Goal: Task Accomplishment & Management: Manage account settings

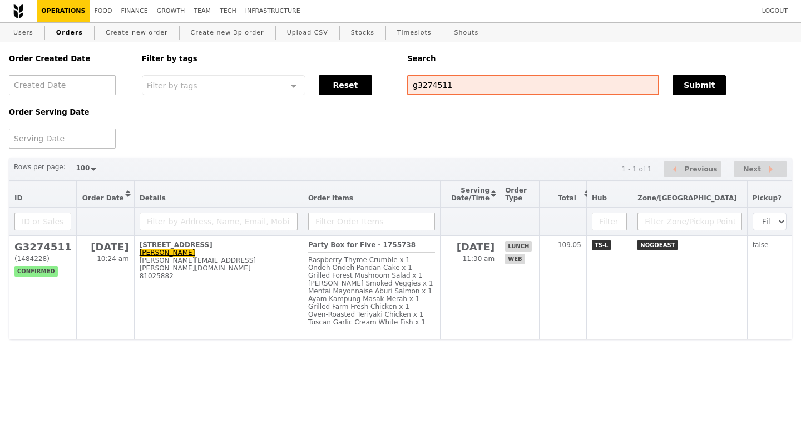
select select "100"
click at [439, 86] on input "g3274511" at bounding box center [533, 85] width 252 height 20
click at [440, 86] on input "g3274511" at bounding box center [533, 85] width 252 height 20
paste input "G3275213"
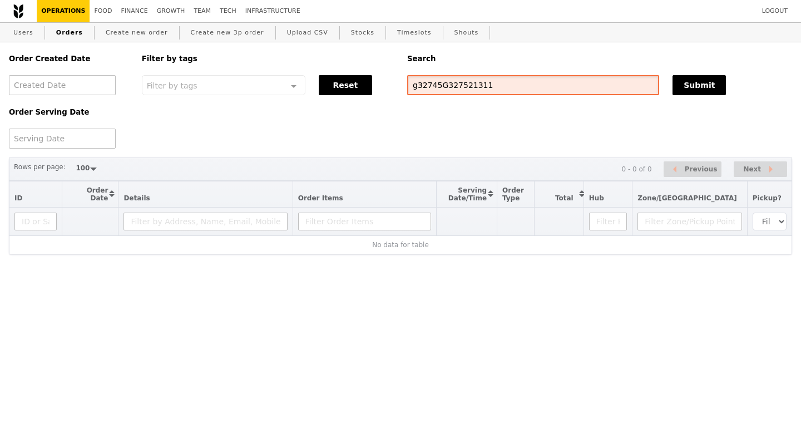
click at [466, 77] on input "g32745G327521311" at bounding box center [533, 85] width 252 height 20
type input "G3275213"
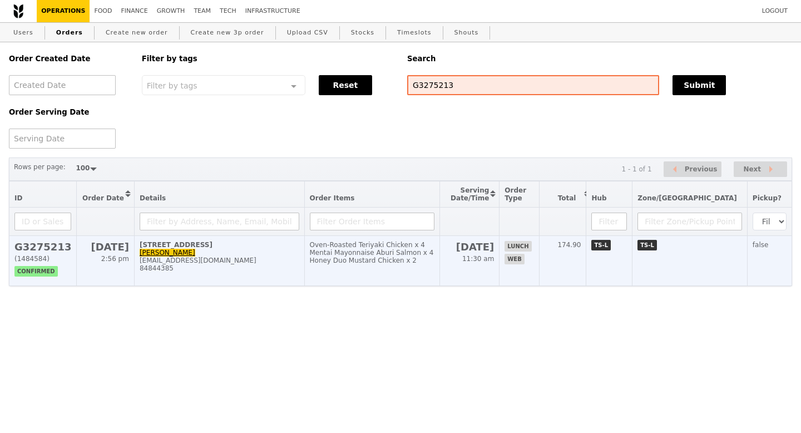
click at [39, 248] on h2 "G3275213" at bounding box center [42, 247] width 57 height 12
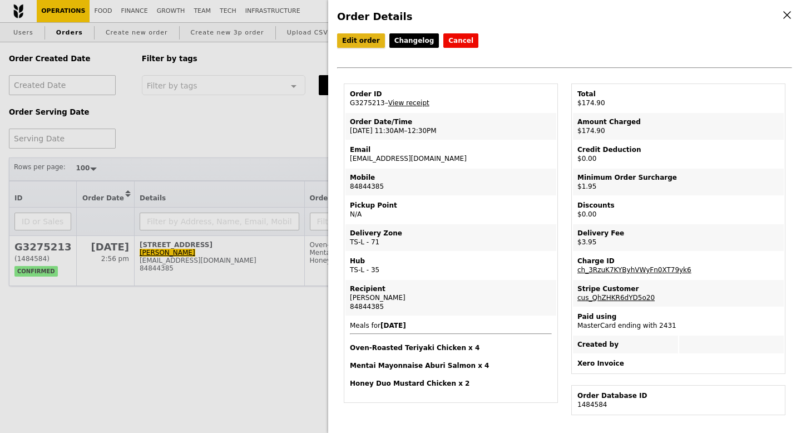
click at [363, 44] on link "Edit order" at bounding box center [361, 40] width 48 height 14
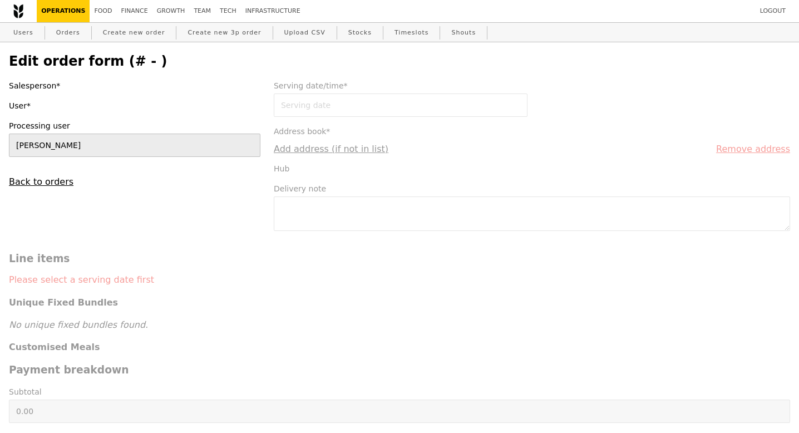
type input "[DATE]"
type textarea "Hi is it possible to deliver by 11.45am please? Thank you! Office is JellyFish …"
type input "169.00"
type input "1.79"
type input "1.95"
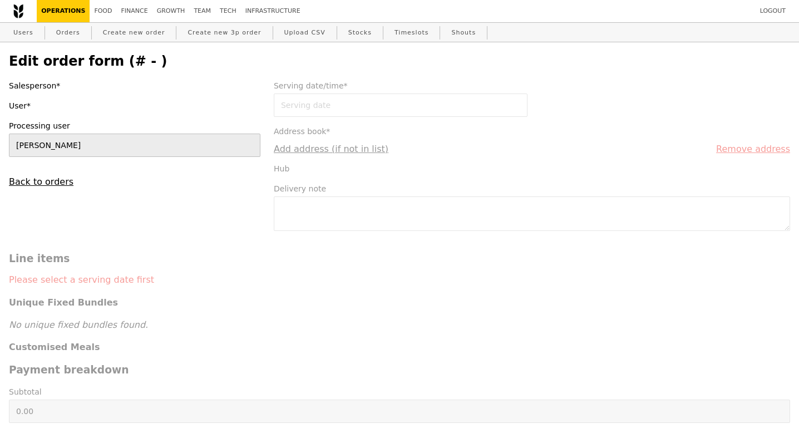
type input "2.71"
type input "2.95"
type input "173.90"
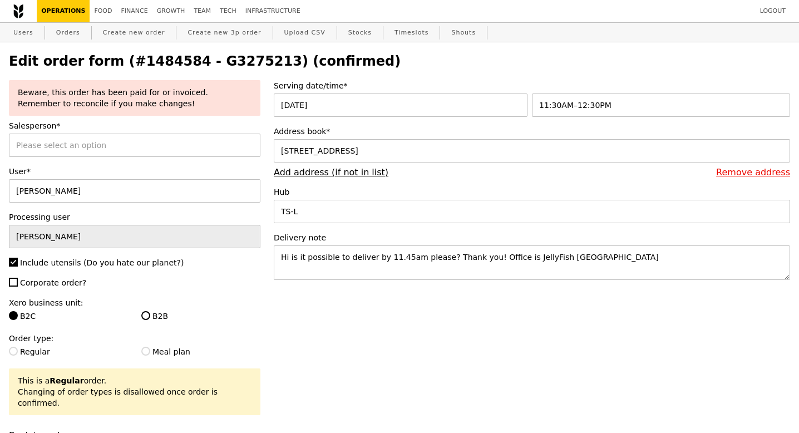
type input "Update"
select select "100"
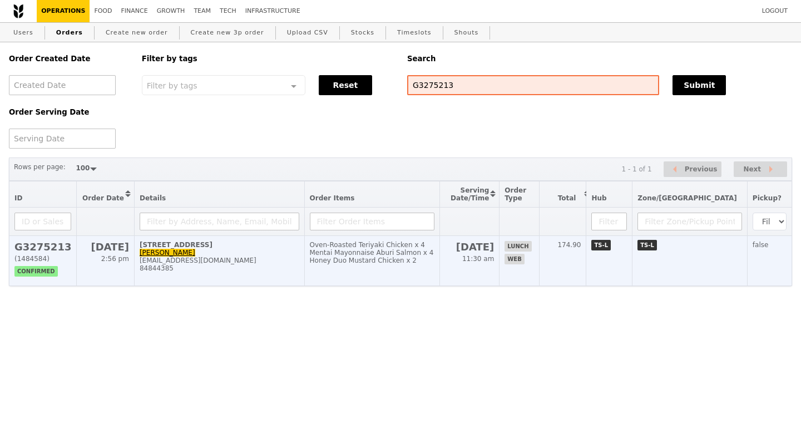
click at [56, 251] on h2 "G3275213" at bounding box center [42, 247] width 57 height 12
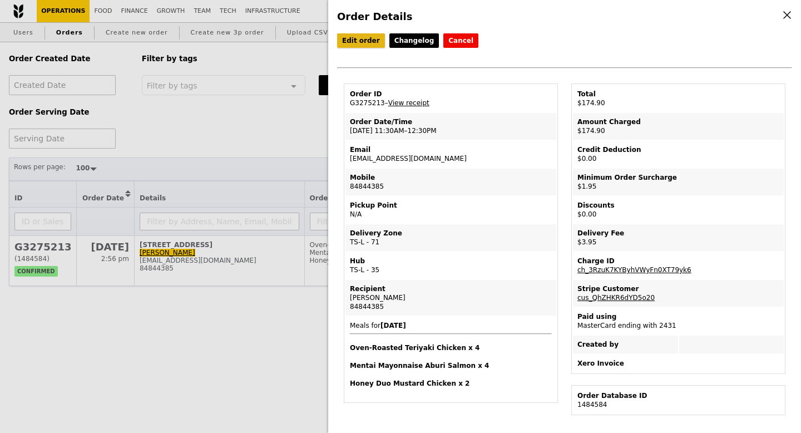
click at [344, 36] on link "Edit order" at bounding box center [361, 40] width 48 height 14
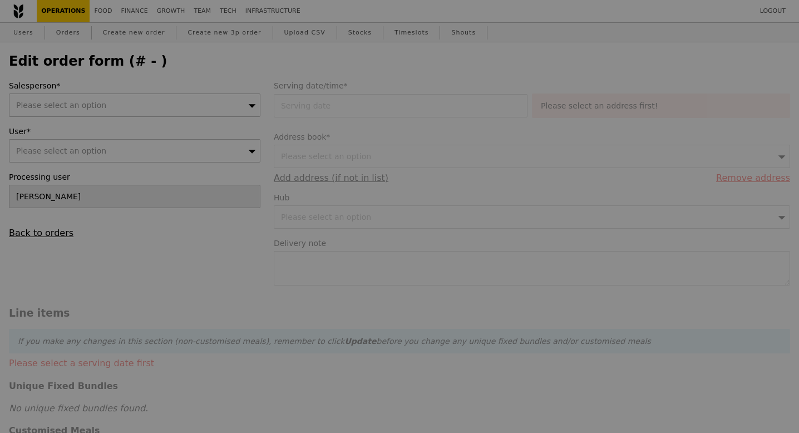
type input "[DATE]"
type textarea "Hi is it possible to deliver by 11.45am please? Thank you! Office is JellyFish …"
type input "169.00"
type input "1.79"
type input "1.95"
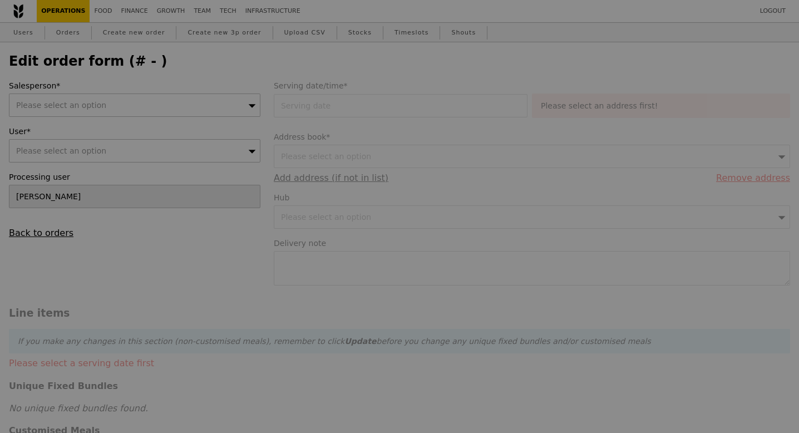
type input "2.71"
type input "2.95"
type input "173.90"
type input "Loading..."
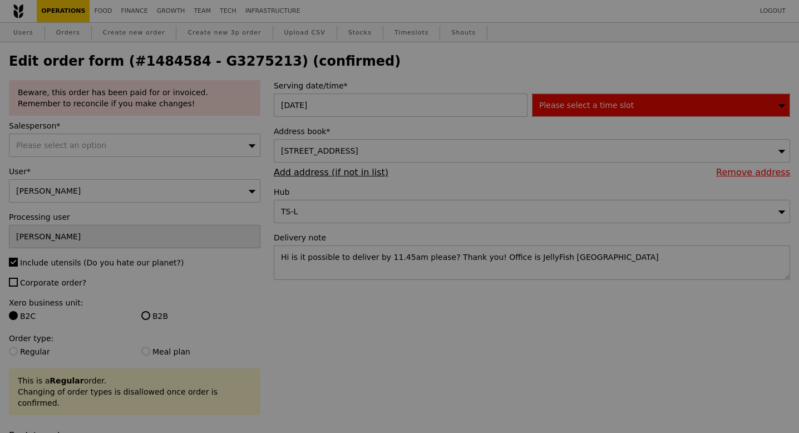
type input "472"
type input "484"
type input "486"
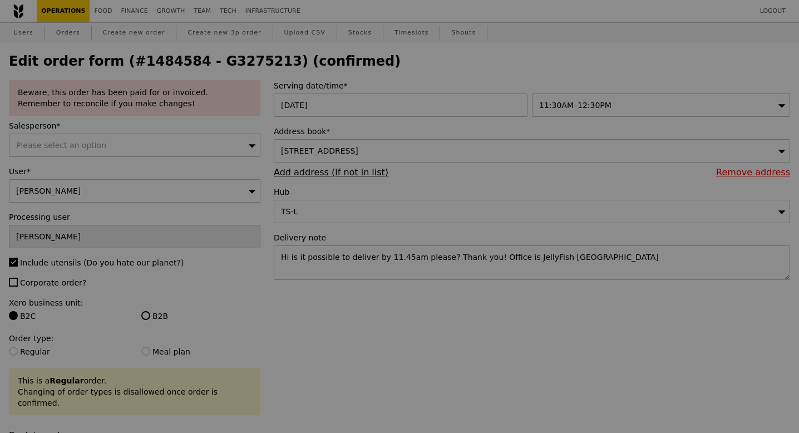
type input "Update"
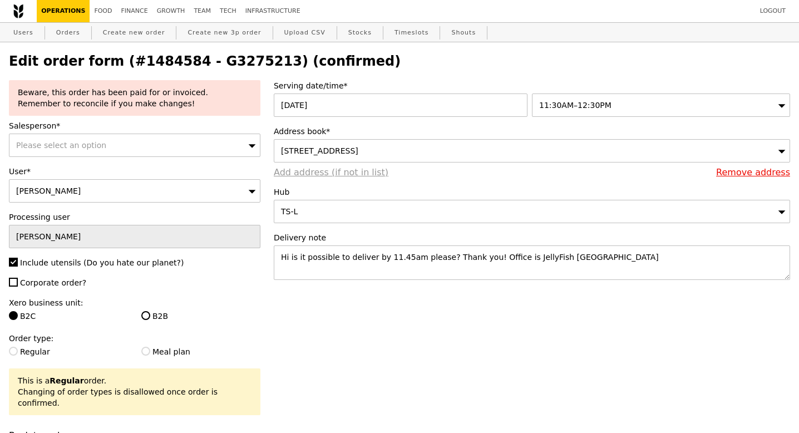
click at [349, 173] on link "Add address (if not in list)" at bounding box center [331, 172] width 115 height 11
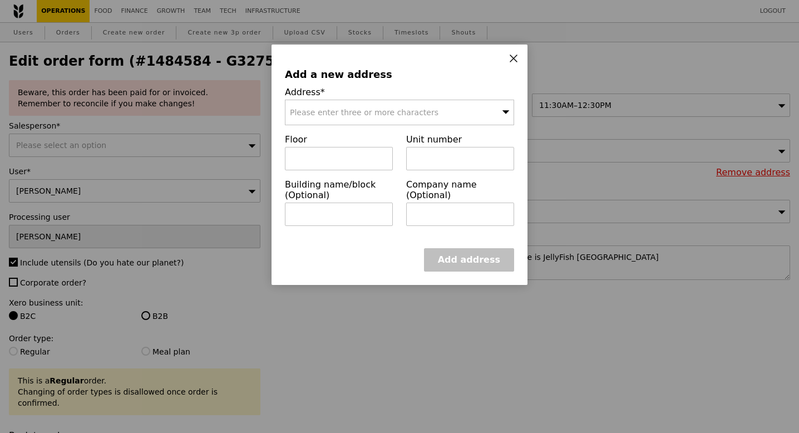
click at [309, 115] on span "Please enter three or more characters" at bounding box center [364, 112] width 148 height 9
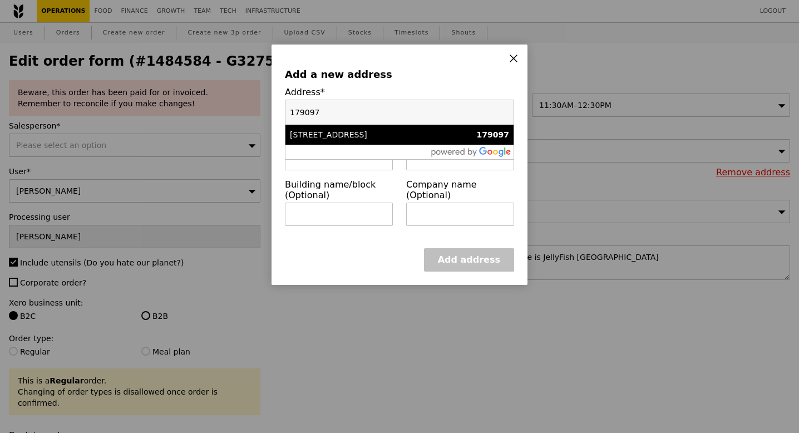
type input "179097"
click at [328, 132] on div "[STREET_ADDRESS]" at bounding box center [372, 134] width 165 height 11
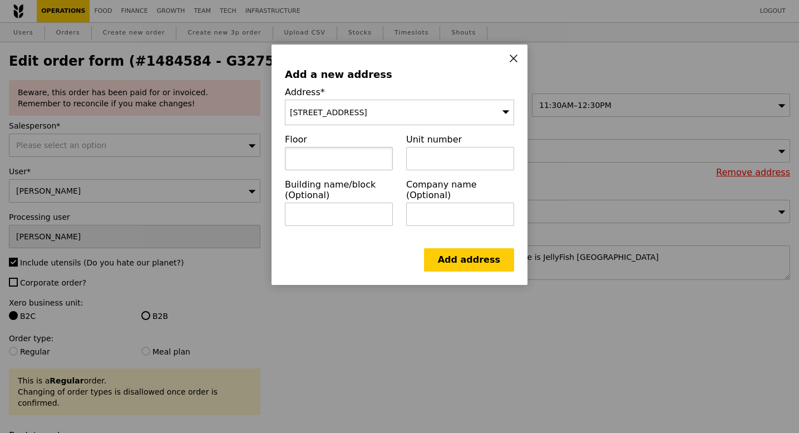
click at [305, 160] on input "text" at bounding box center [339, 158] width 108 height 23
type input "05"
click at [422, 155] on input "text" at bounding box center [460, 158] width 108 height 23
type input "21"
click at [467, 261] on link "Add address" at bounding box center [469, 259] width 90 height 23
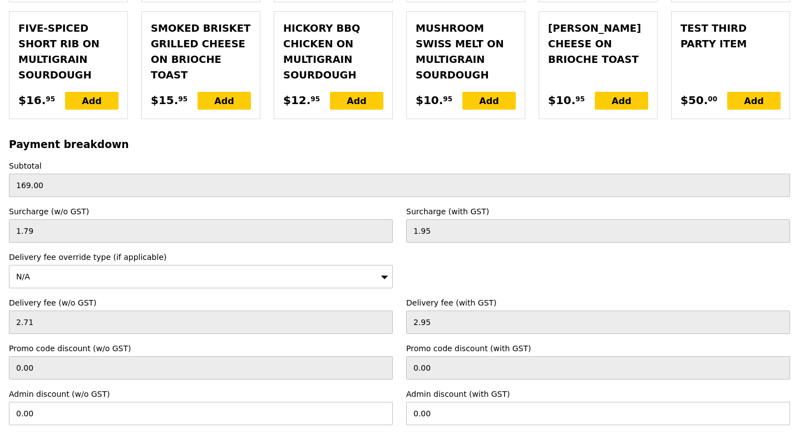
scroll to position [3143, 0]
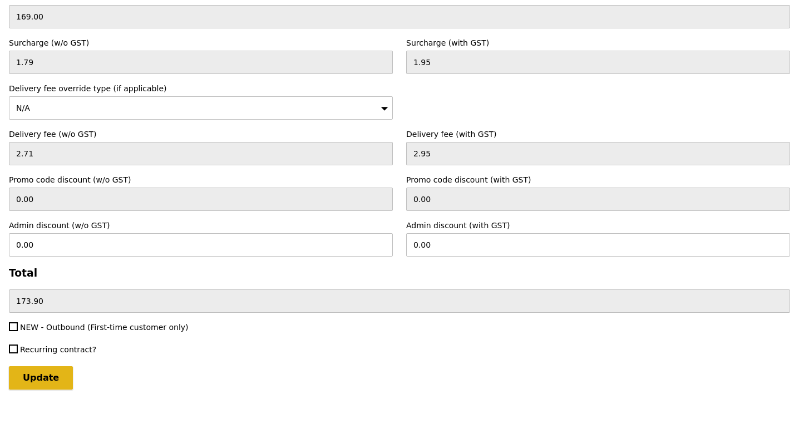
click at [46, 371] on input "Update" at bounding box center [41, 377] width 64 height 23
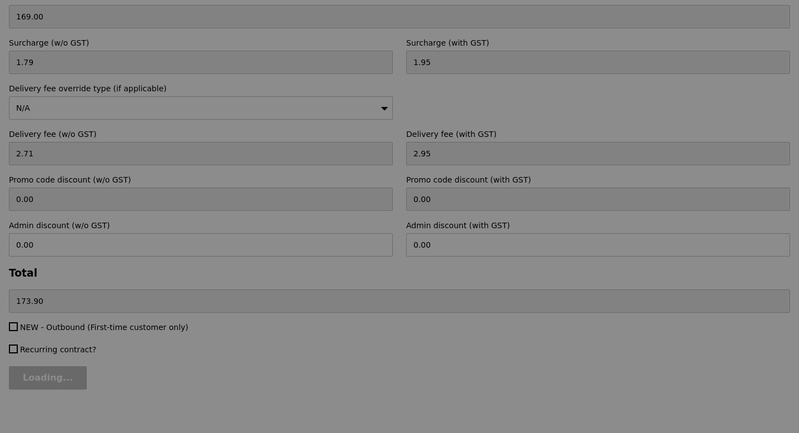
type input "Update"
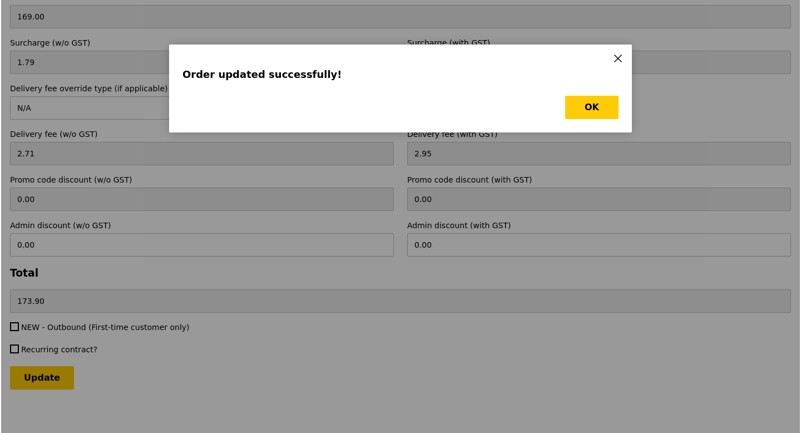
scroll to position [0, 0]
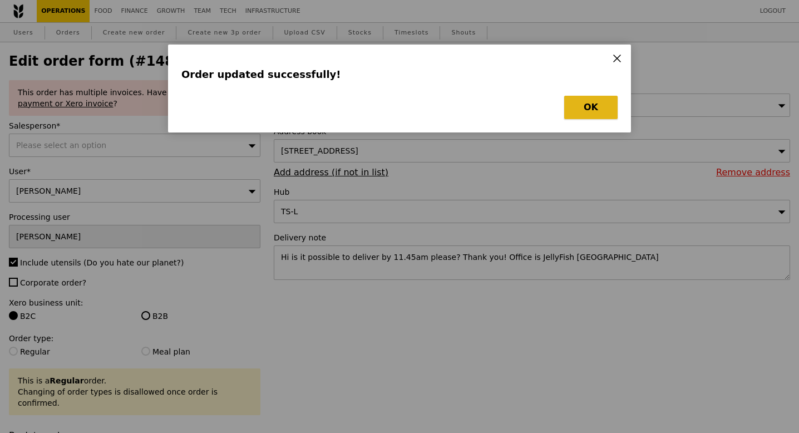
click at [589, 107] on button "OK" at bounding box center [590, 107] width 53 height 23
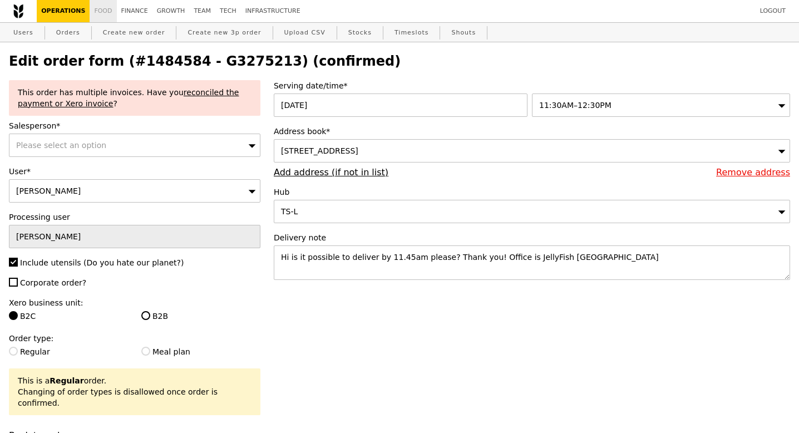
select select "100"
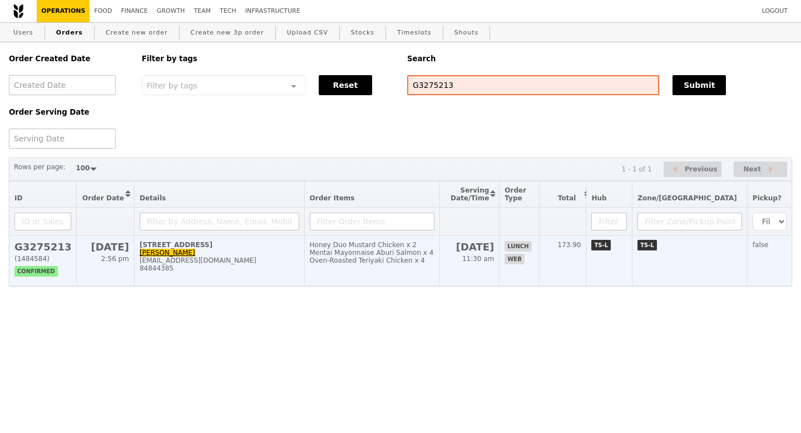
drag, startPoint x: 133, startPoint y: 246, endPoint x: 262, endPoint y: 248, distance: 129.6
click at [262, 248] on td "[STREET_ADDRESS] [PERSON_NAME] [EMAIL_ADDRESS][DOMAIN_NAME] 84844385" at bounding box center [219, 261] width 170 height 50
copy div "[STREET_ADDRESS]"
